Goal: Information Seeking & Learning: Understand process/instructions

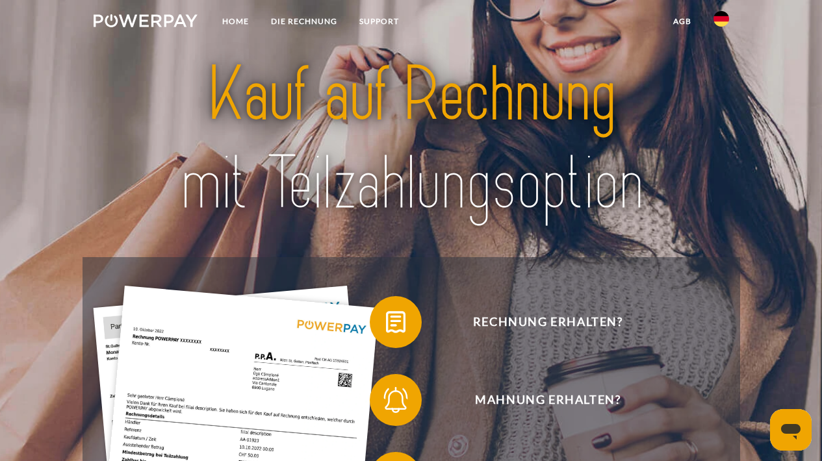
click at [724, 19] on img at bounding box center [721, 19] width 16 height 16
click at [720, 57] on img at bounding box center [721, 61] width 16 height 16
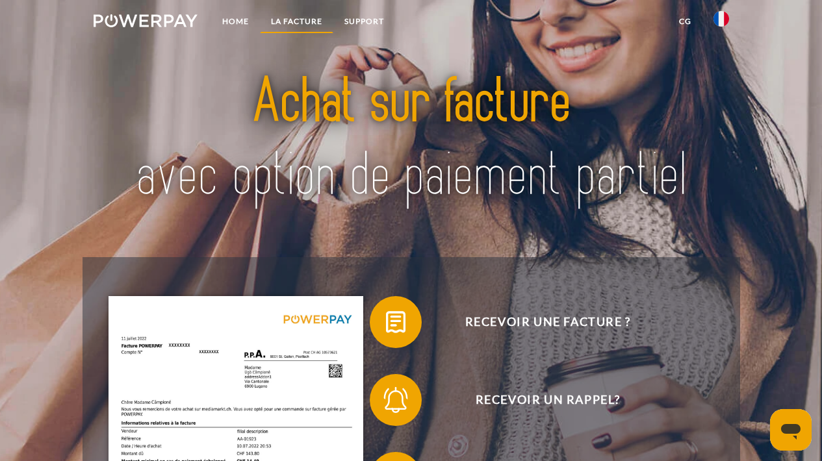
click at [298, 21] on link "LA FACTURE" at bounding box center [296, 21] width 73 height 23
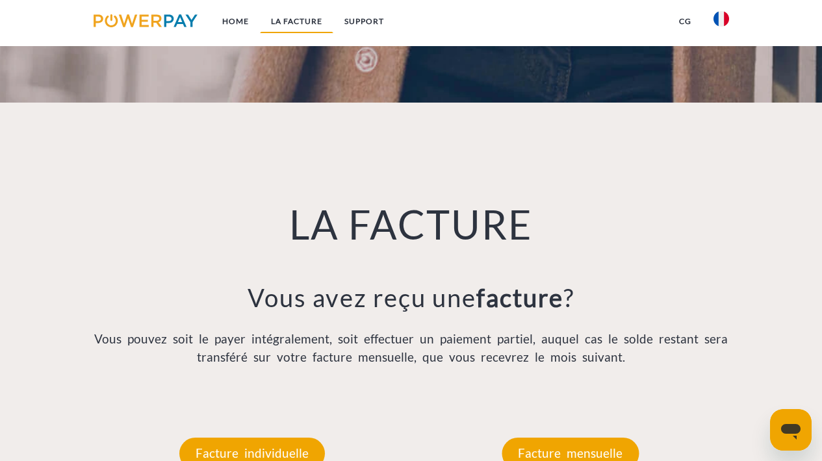
scroll to position [865, 0]
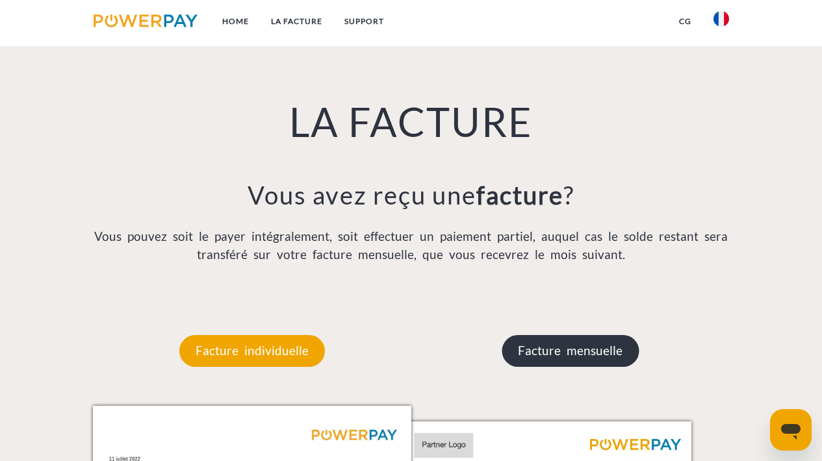
click at [560, 352] on p "Facture mensuelle" at bounding box center [570, 350] width 137 height 31
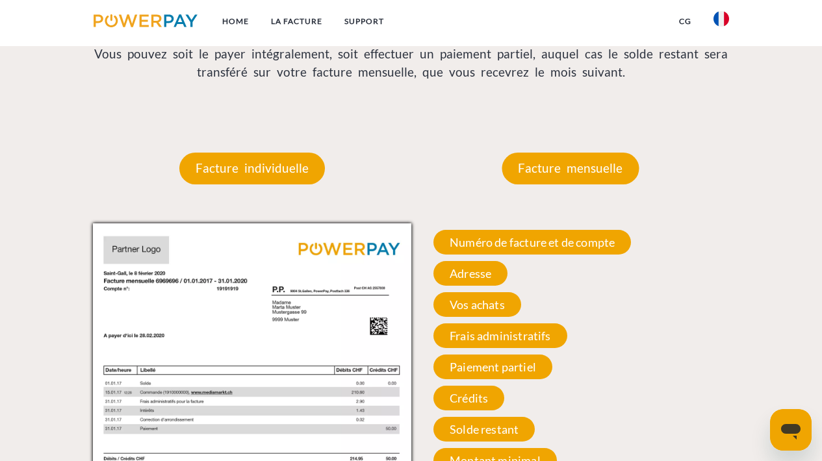
scroll to position [1051, 0]
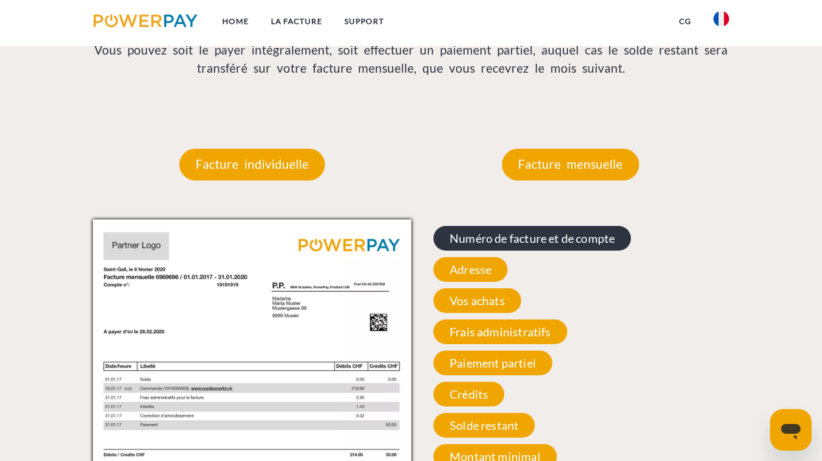
click at [542, 234] on span "Numéro de facture et de compte" at bounding box center [532, 238] width 198 height 25
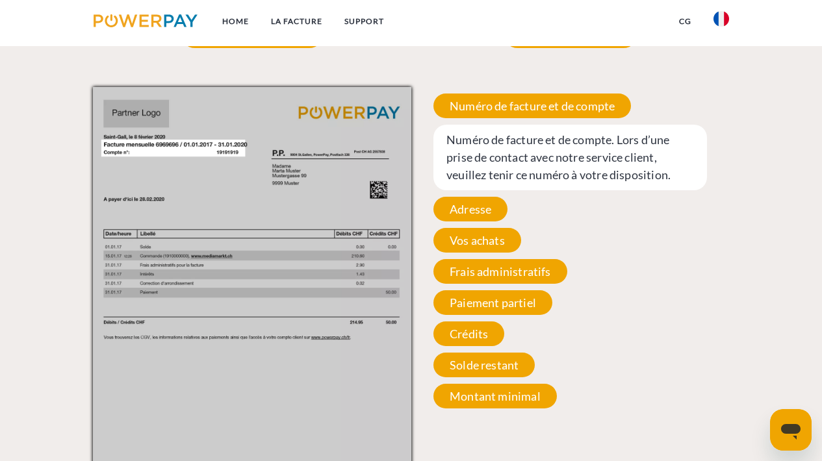
scroll to position [1194, 0]
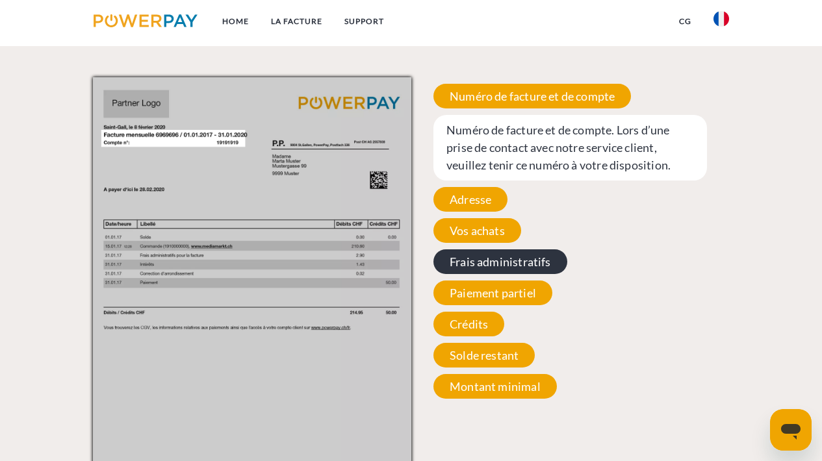
click at [495, 258] on span "Frais administratifs" at bounding box center [500, 262] width 134 height 25
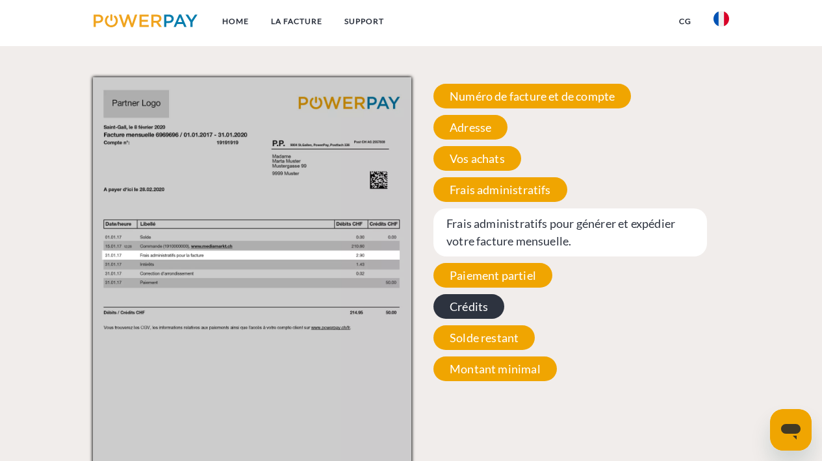
click at [472, 303] on span "Crédits" at bounding box center [468, 306] width 71 height 25
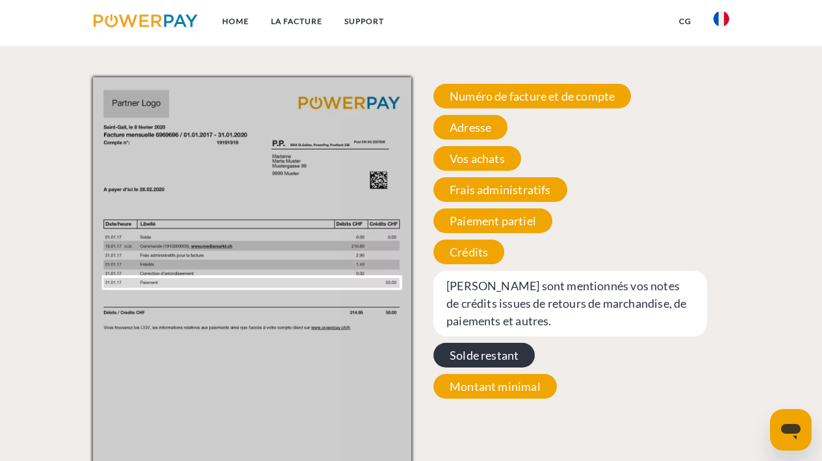
click at [477, 357] on span "Solde restant" at bounding box center [483, 355] width 101 height 25
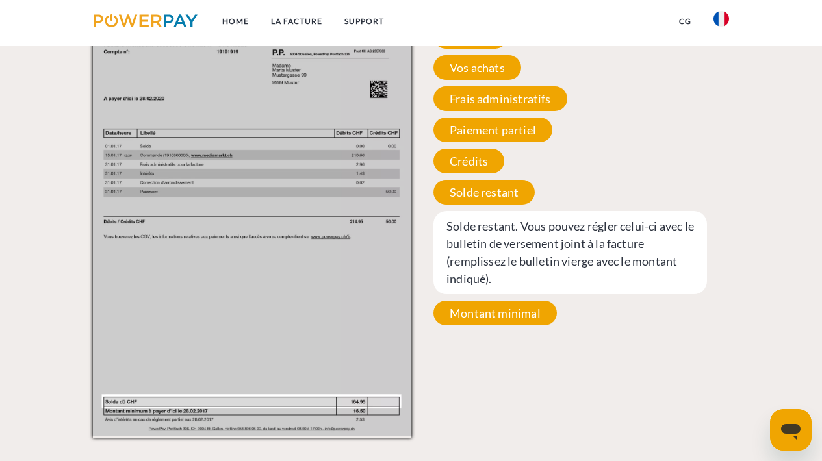
scroll to position [1283, 0]
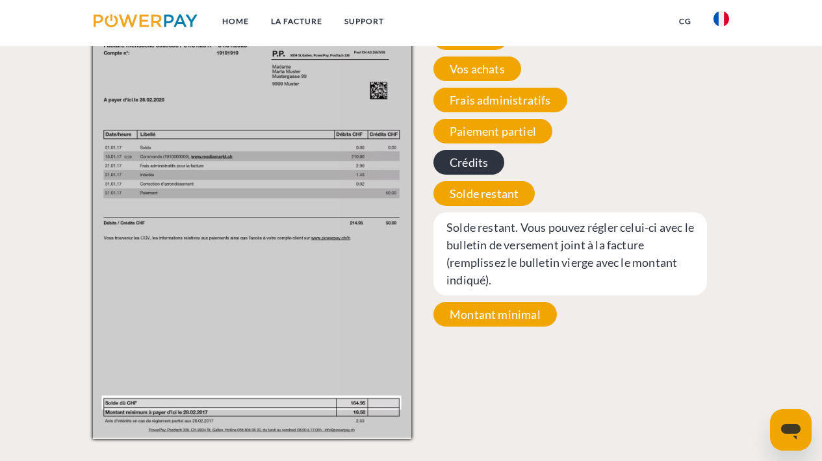
click at [478, 161] on span "Crédits" at bounding box center [468, 162] width 71 height 25
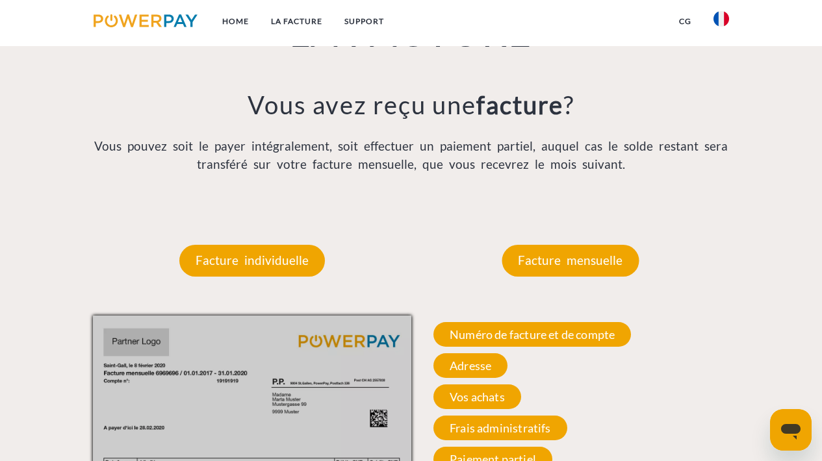
scroll to position [970, 0]
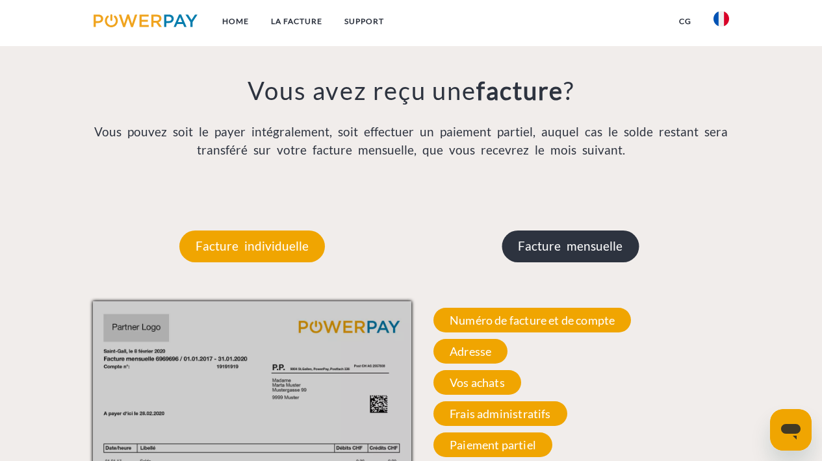
click at [565, 242] on p "Facture mensuelle" at bounding box center [570, 246] width 137 height 31
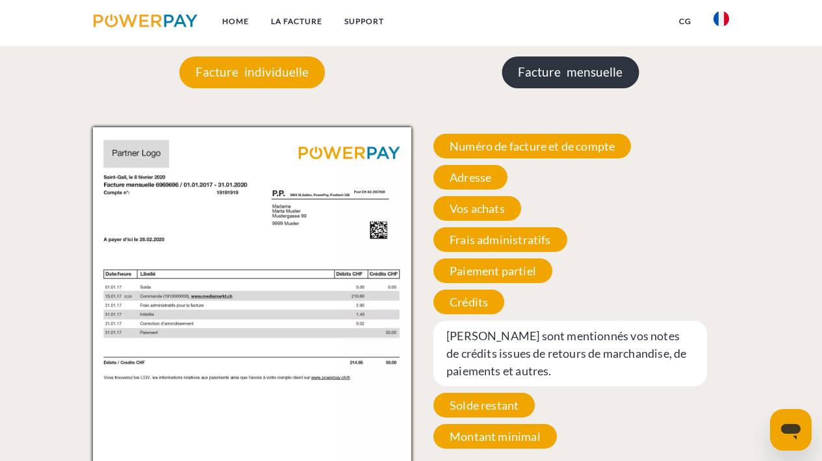
scroll to position [1163, 0]
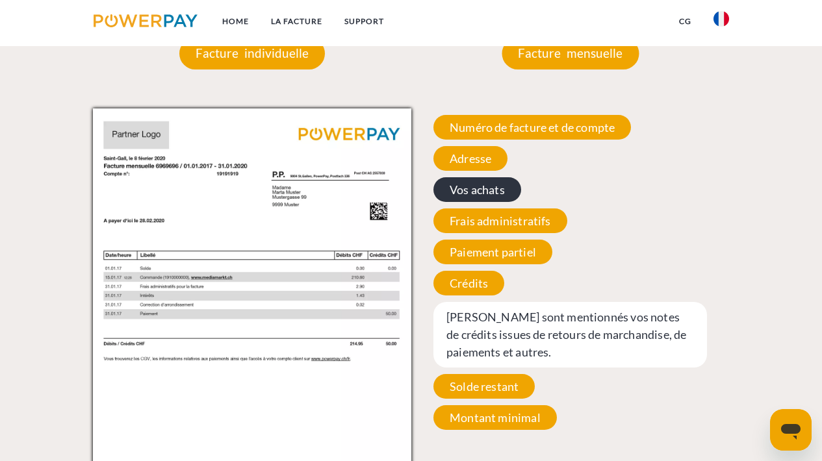
click at [504, 190] on span "Vos achats" at bounding box center [477, 189] width 88 height 25
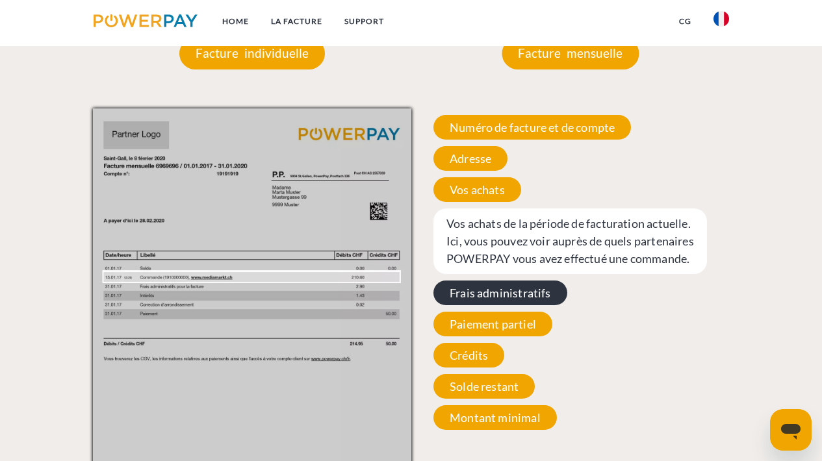
click at [496, 305] on span "Frais administratifs" at bounding box center [500, 293] width 134 height 25
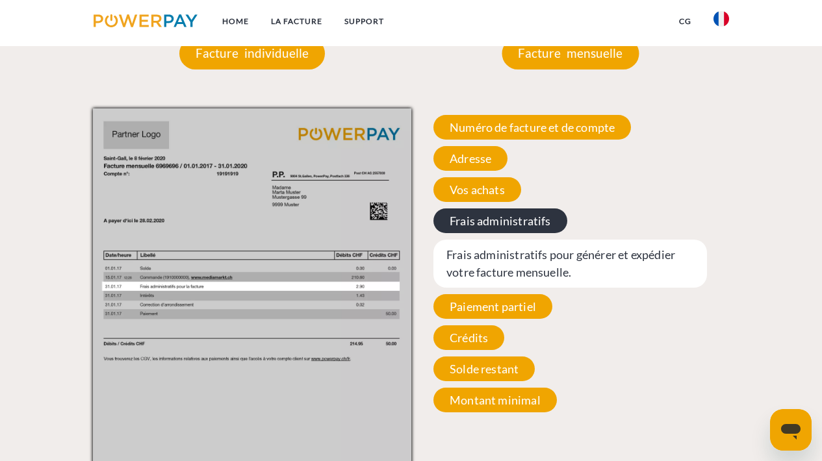
click at [496, 305] on span "Paiement partiel" at bounding box center [492, 306] width 119 height 25
